Goal: Information Seeking & Learning: Learn about a topic

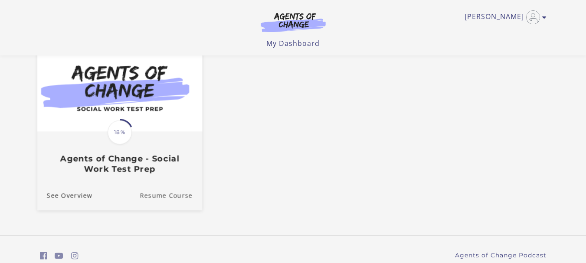
click at [178, 197] on link "Resume Course" at bounding box center [171, 195] width 62 height 29
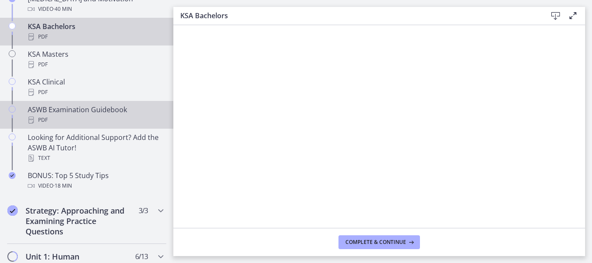
scroll to position [390, 0]
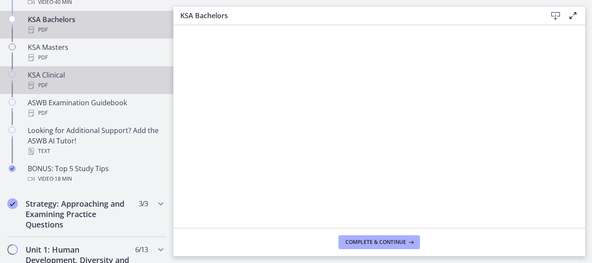
click at [53, 82] on div "PDF" at bounding box center [95, 85] width 135 height 10
